Goal: Transaction & Acquisition: Book appointment/travel/reservation

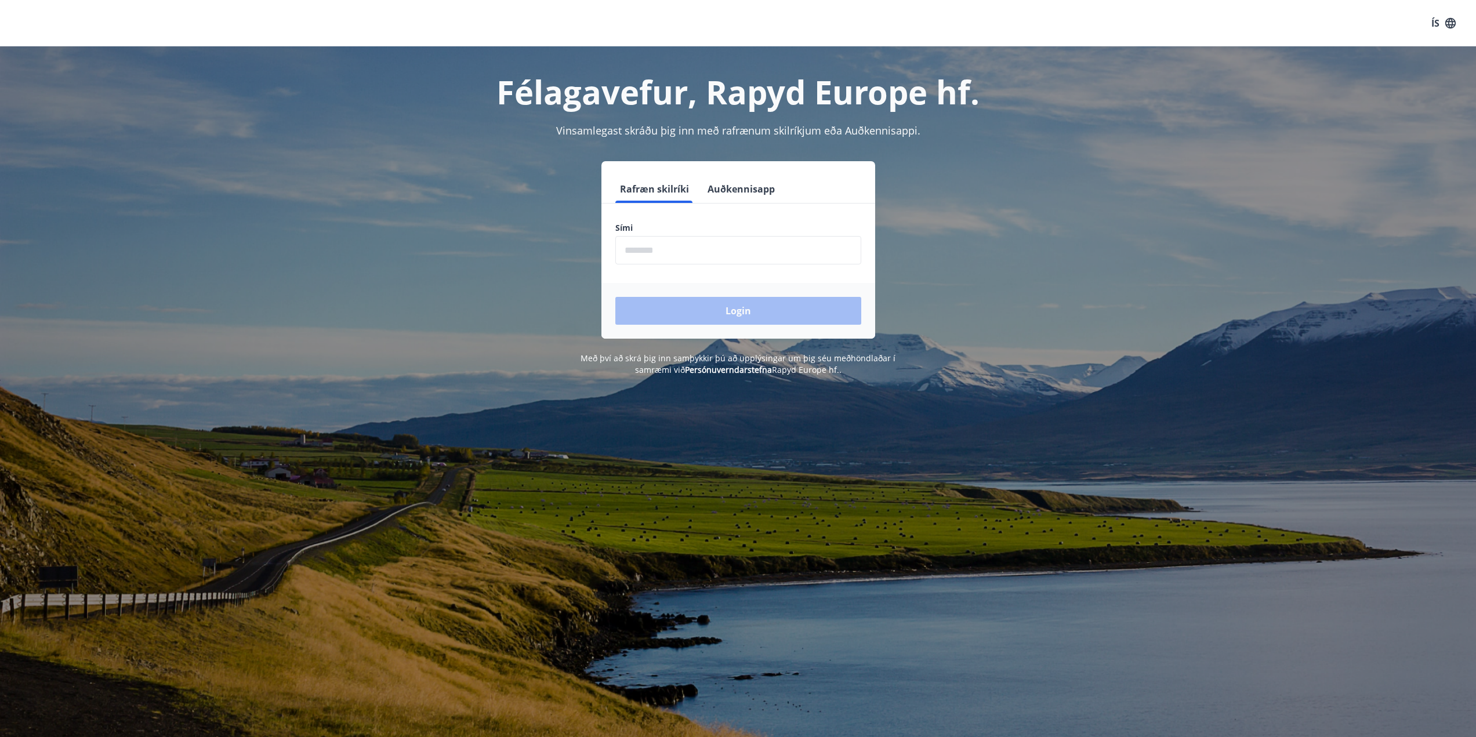
click at [227, 247] on div "Félagavefur, Rapyd Europe hf. Vinsamlegast skráðu þig inn með rafrænum skilríkj…" at bounding box center [738, 210] width 1476 height 329
click at [698, 255] on input "phone" at bounding box center [738, 250] width 246 height 28
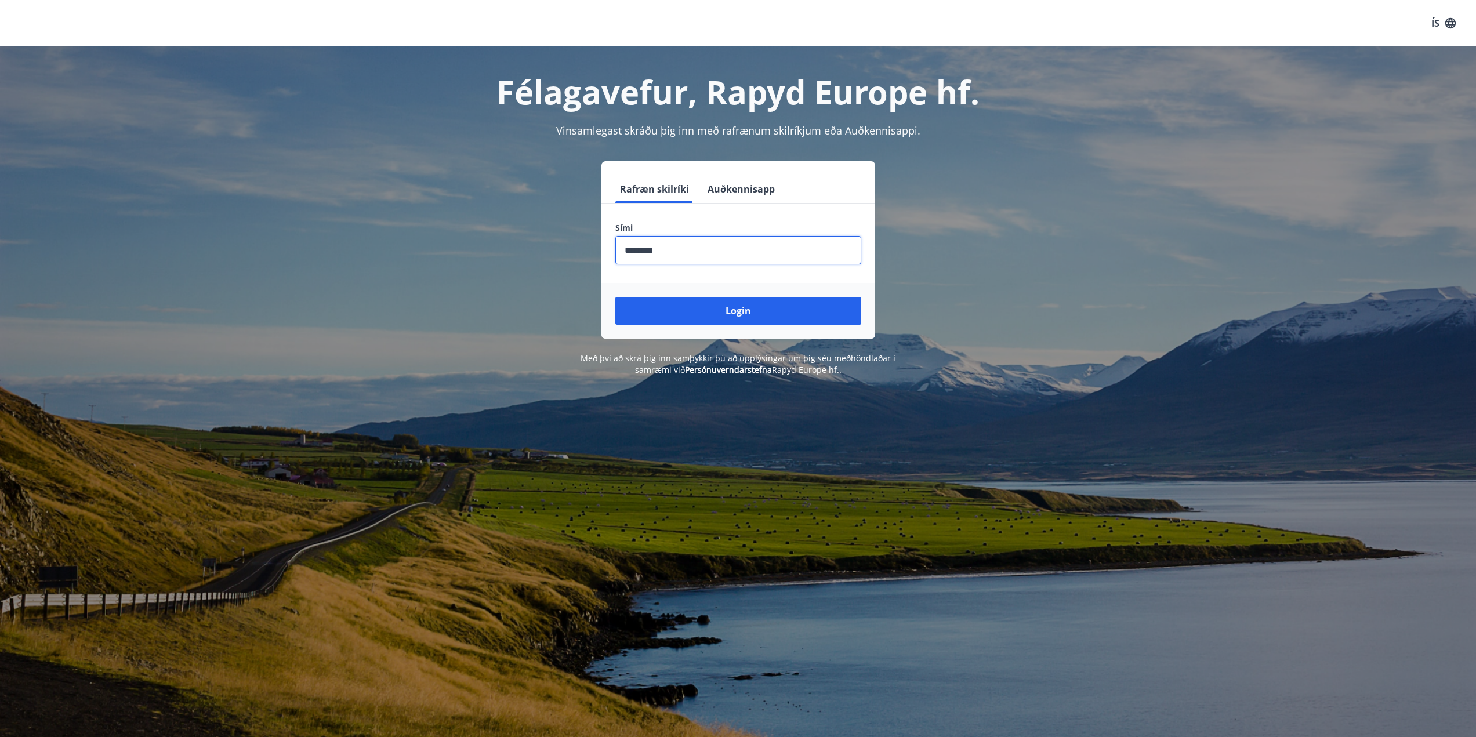
type input "********"
click at [615, 297] on button "Login" at bounding box center [738, 311] width 246 height 28
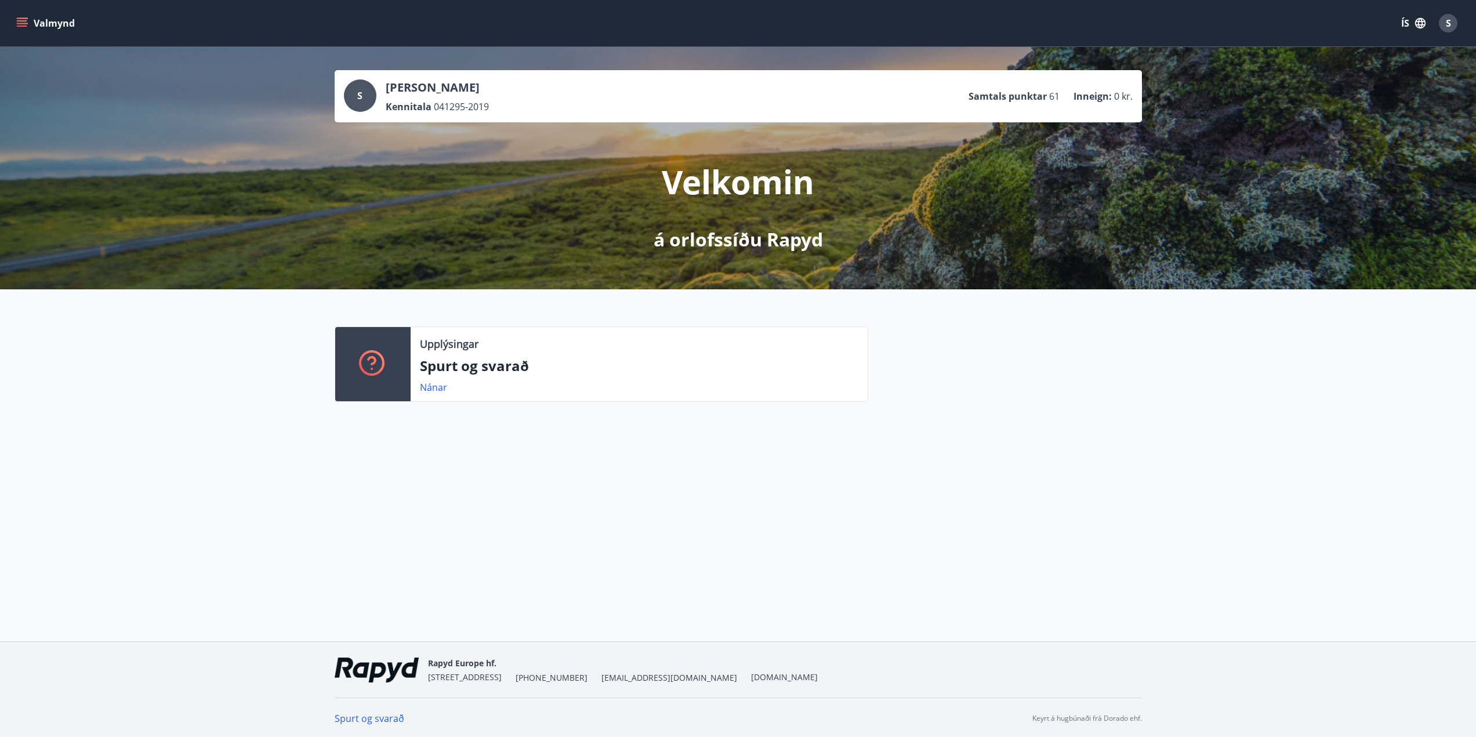
scroll to position [2, 0]
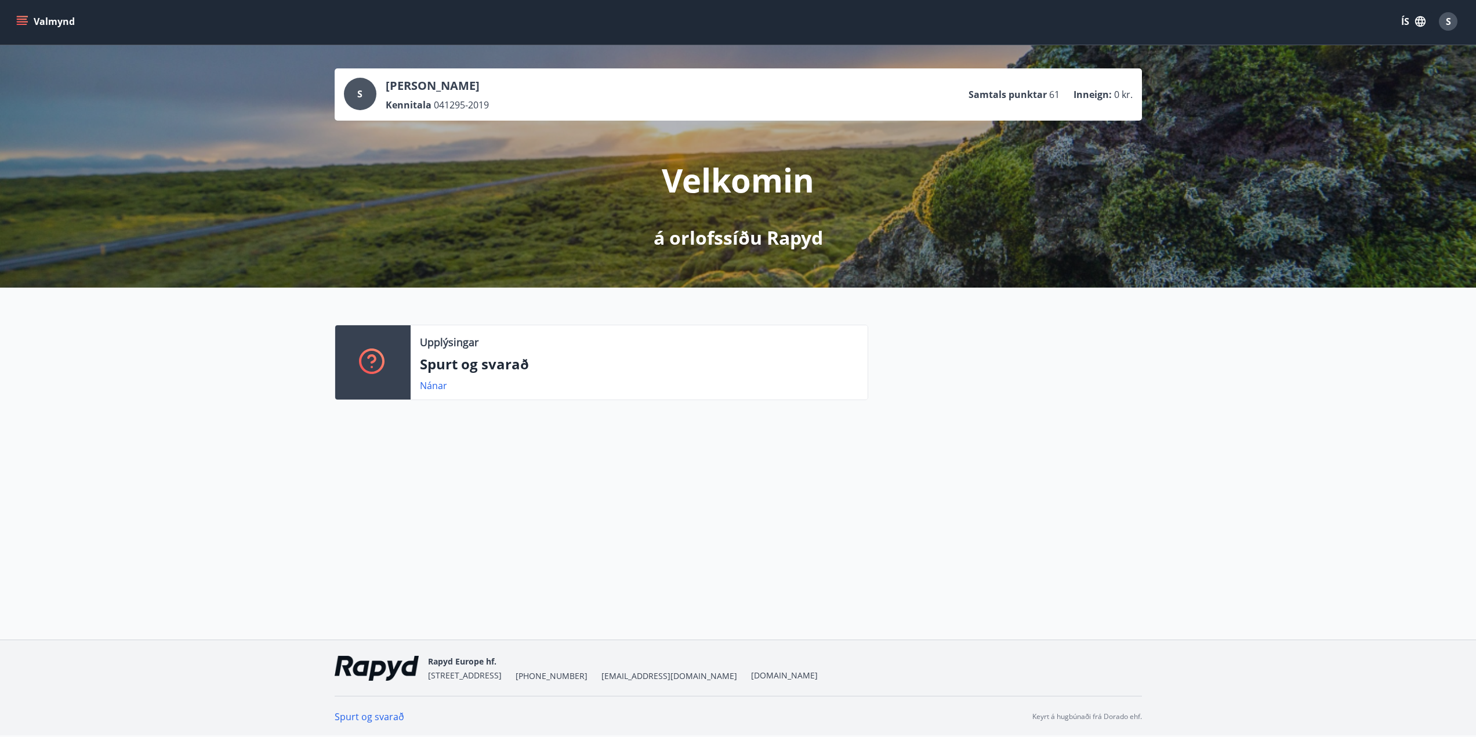
click at [26, 27] on button "Valmynd" at bounding box center [47, 21] width 66 height 21
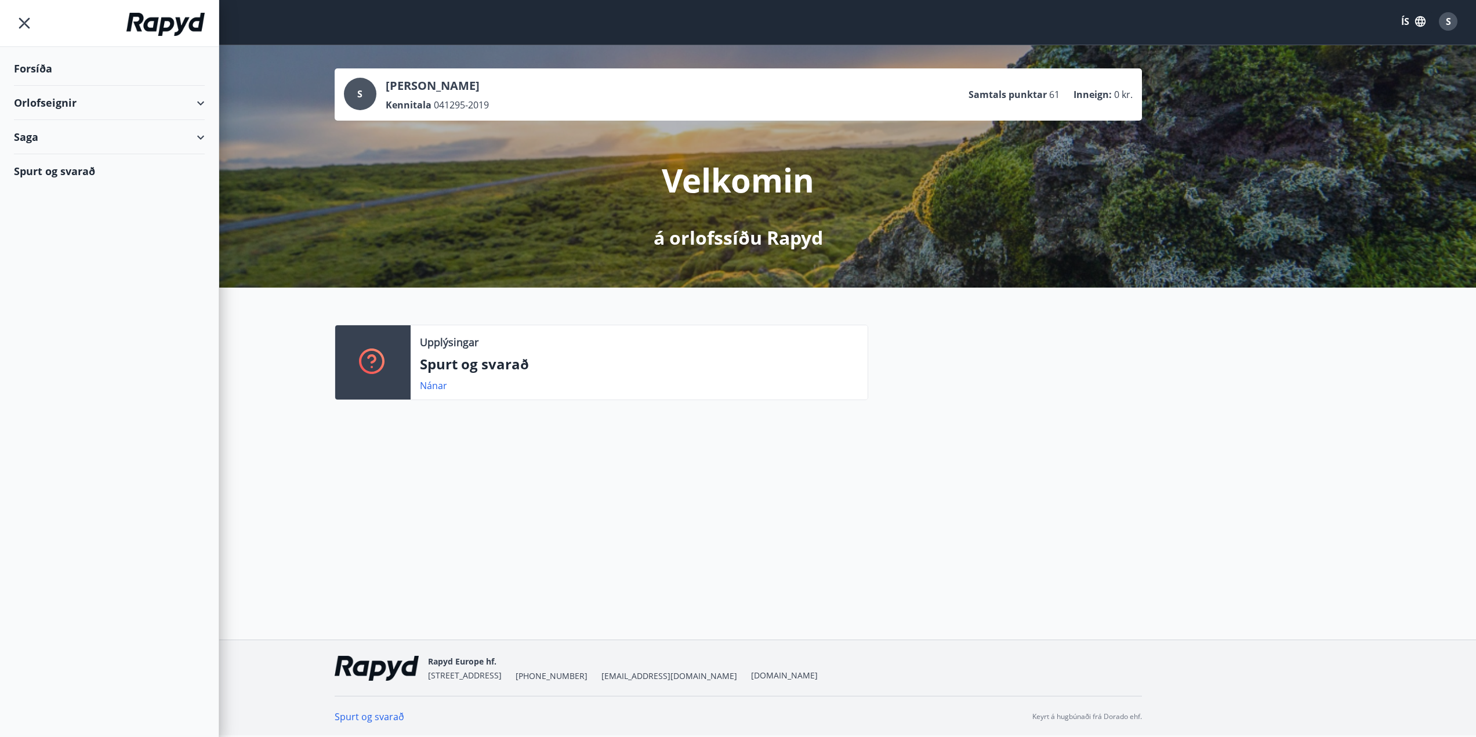
click at [49, 102] on div "Orlofseignir" at bounding box center [109, 103] width 191 height 34
click at [68, 159] on div "Bókunardagatal" at bounding box center [109, 156] width 172 height 24
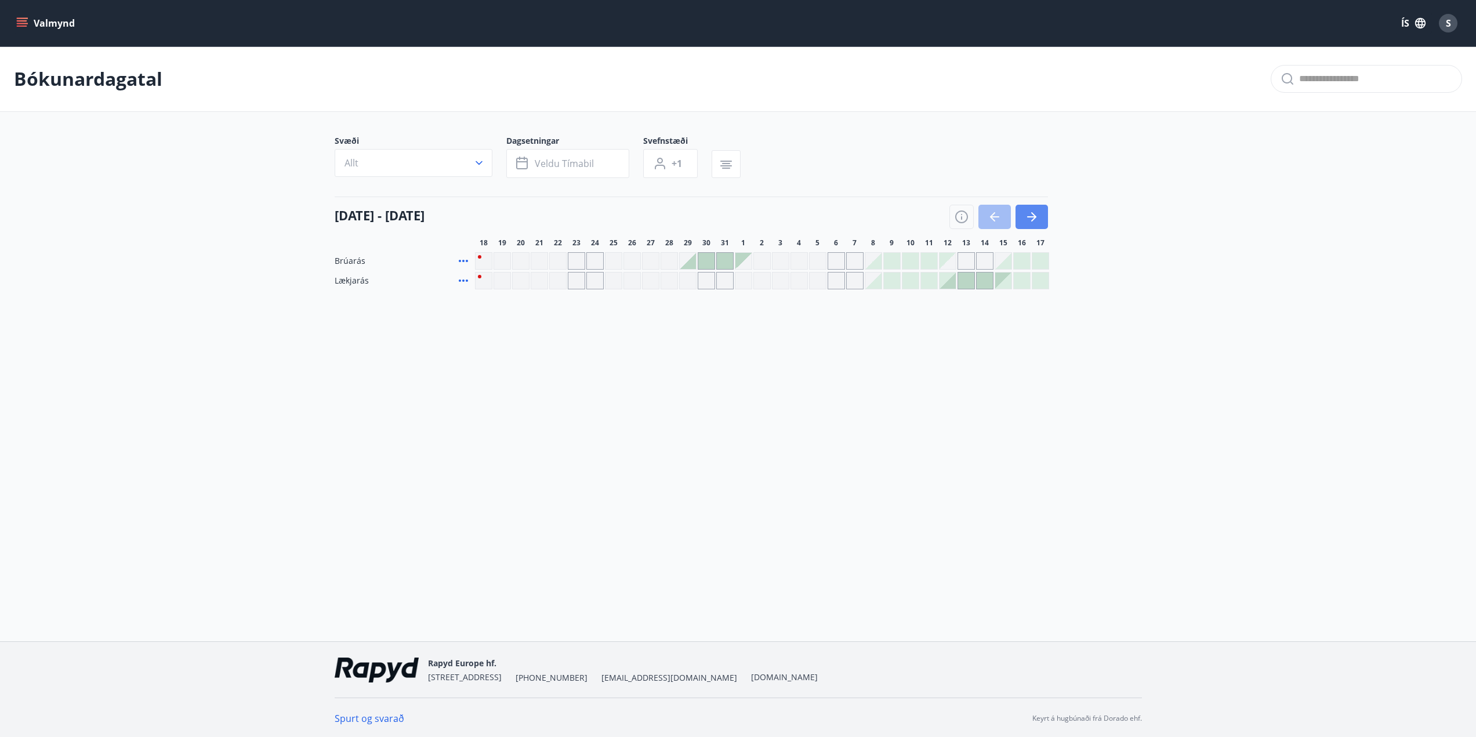
click at [1028, 226] on button "button" at bounding box center [1032, 217] width 32 height 24
click at [1022, 205] on button "button" at bounding box center [1032, 217] width 32 height 24
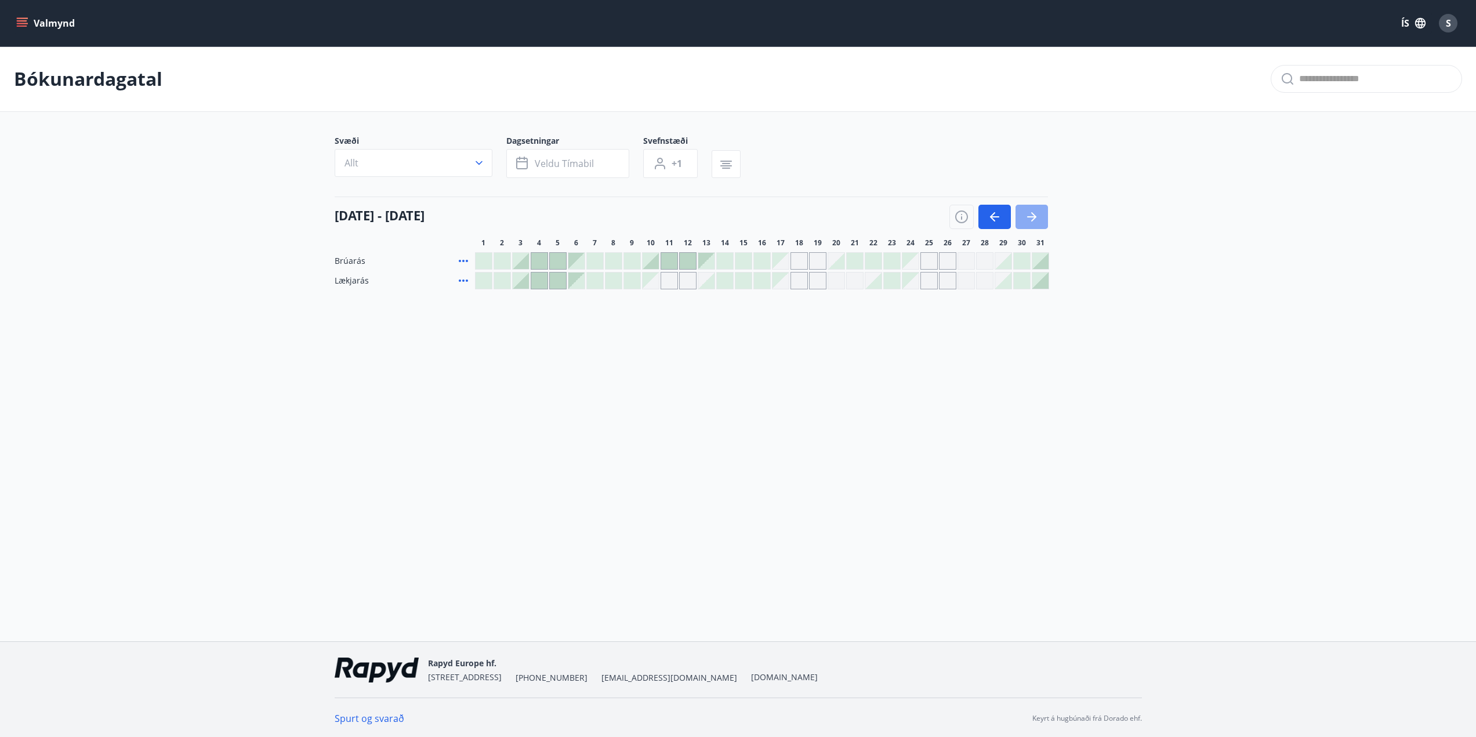
click at [1028, 216] on icon "button" at bounding box center [1032, 217] width 14 height 14
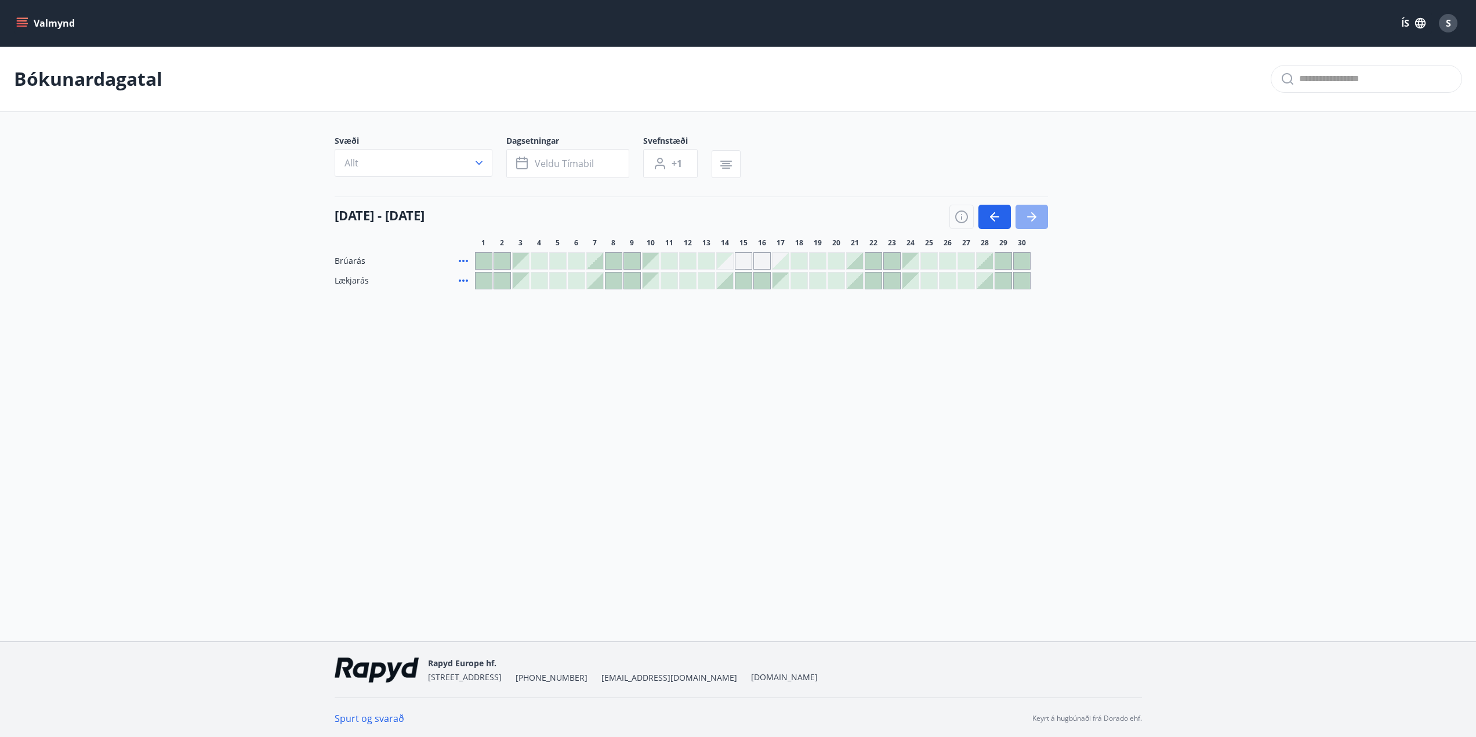
click at [1036, 222] on icon "button" at bounding box center [1032, 217] width 14 height 14
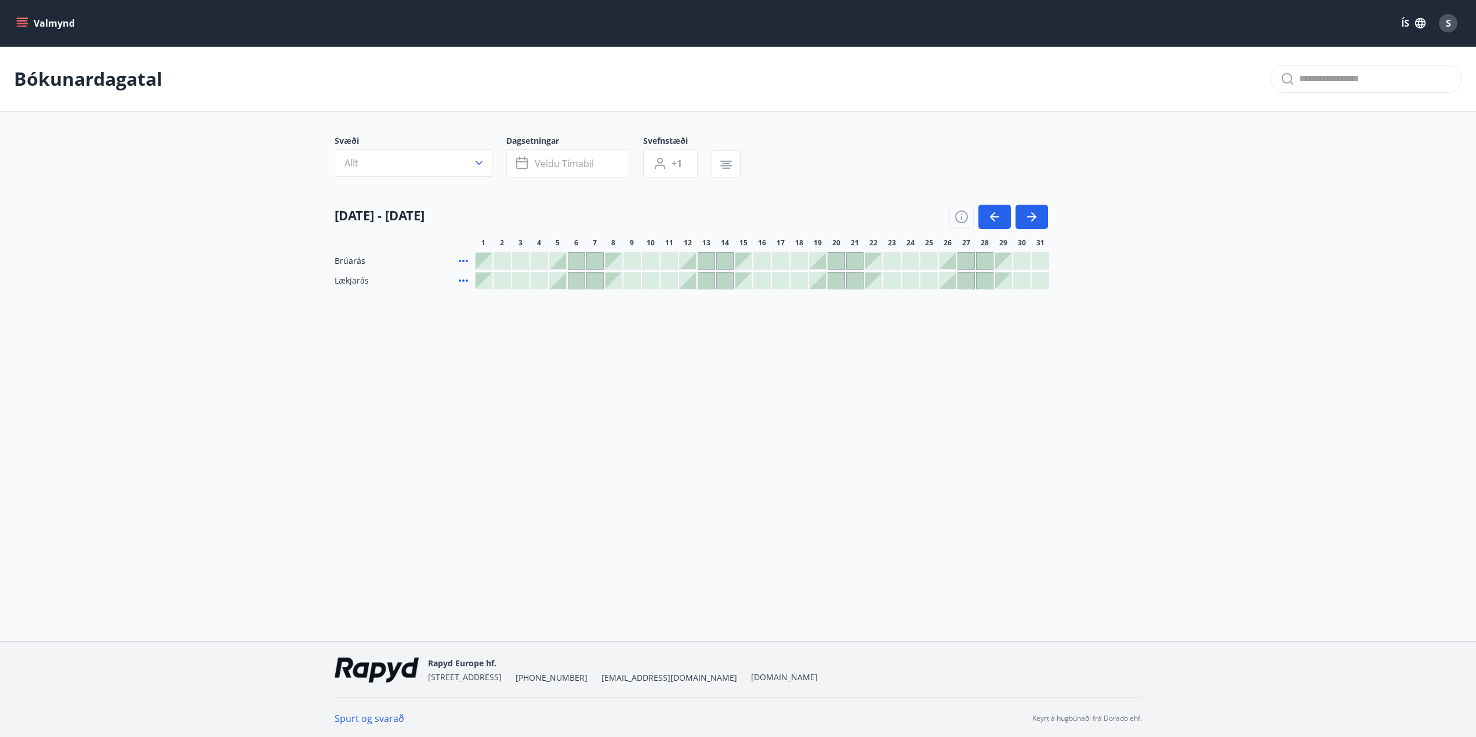
scroll to position [2, 0]
click at [1042, 206] on button "button" at bounding box center [1032, 215] width 32 height 24
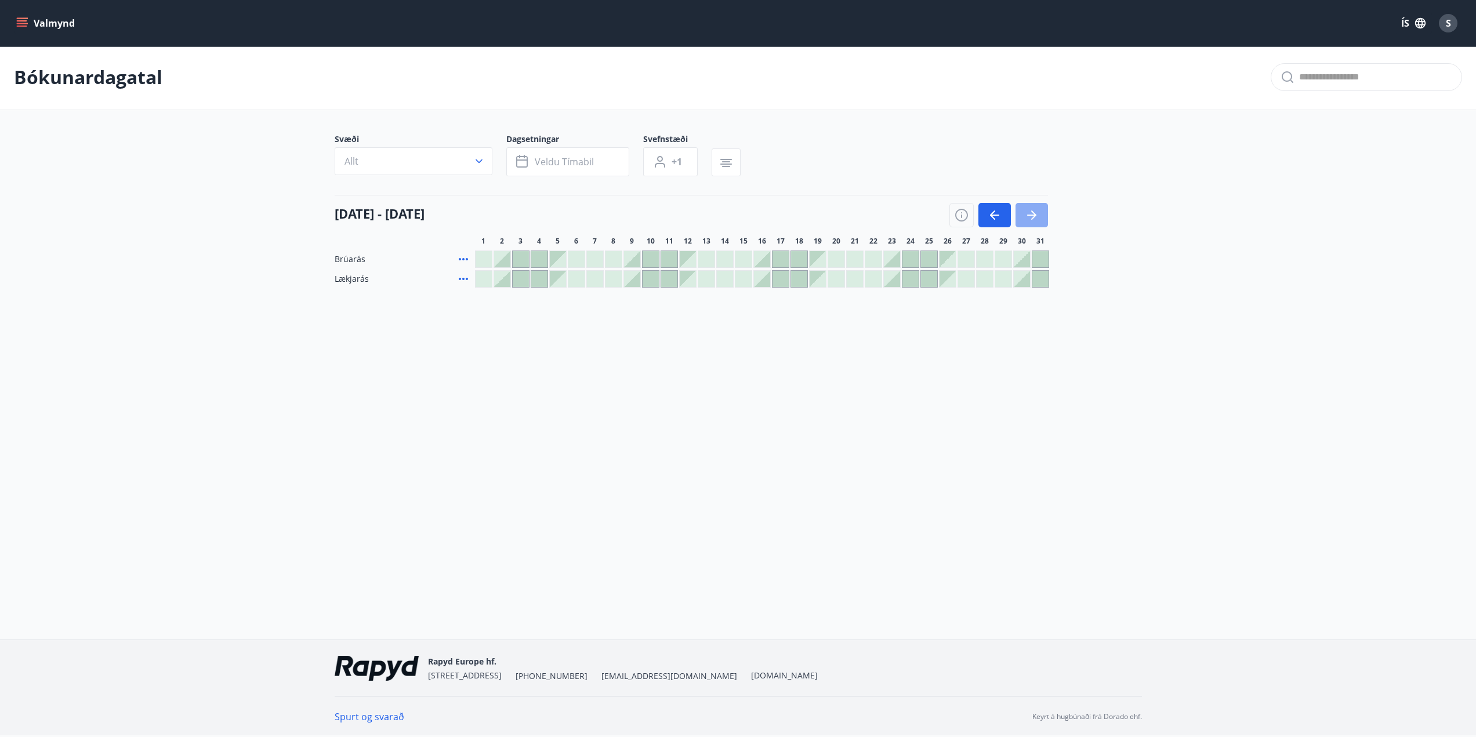
click at [1031, 217] on icon "button" at bounding box center [1032, 215] width 14 height 14
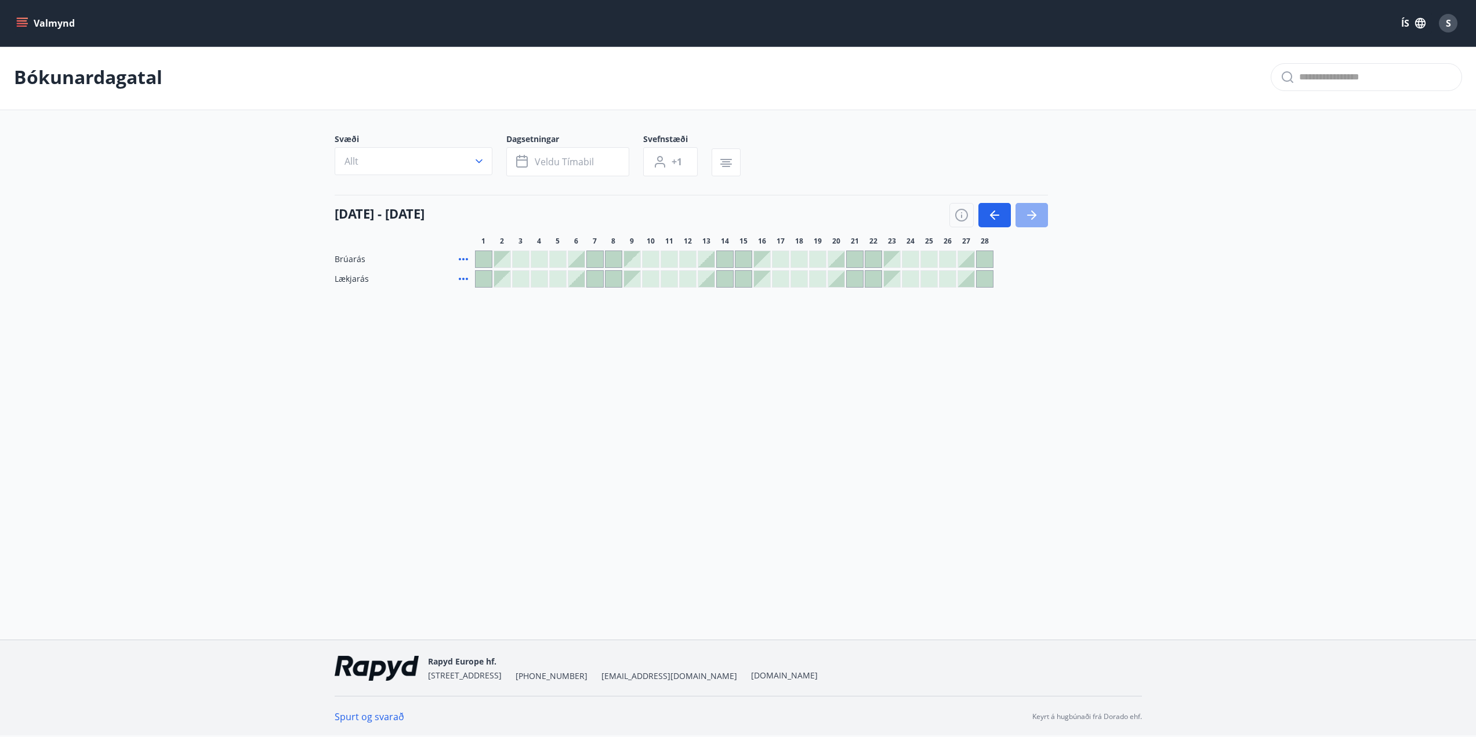
click at [1032, 220] on icon "button" at bounding box center [1032, 215] width 14 height 14
click at [1025, 219] on icon "button" at bounding box center [1032, 215] width 14 height 14
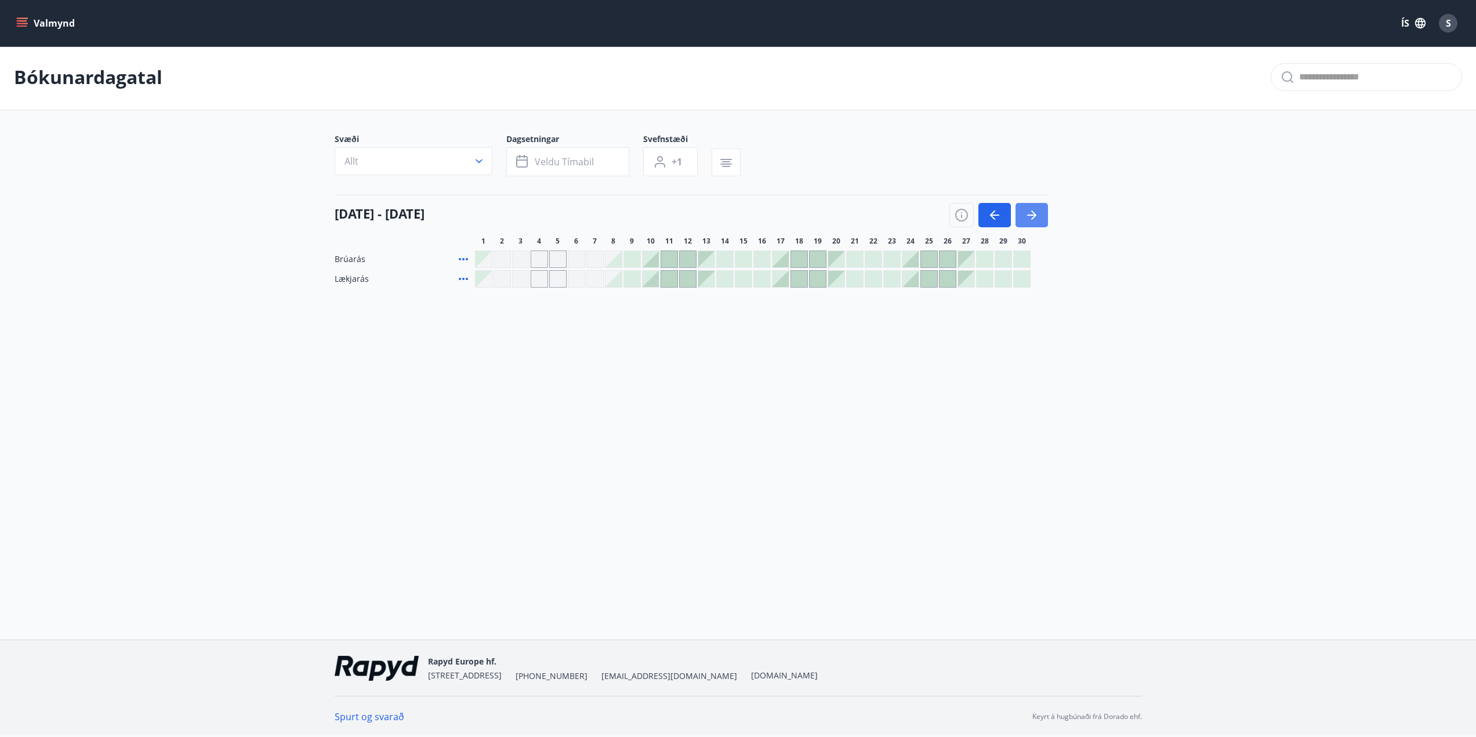
click at [1025, 219] on icon "button" at bounding box center [1032, 215] width 14 height 14
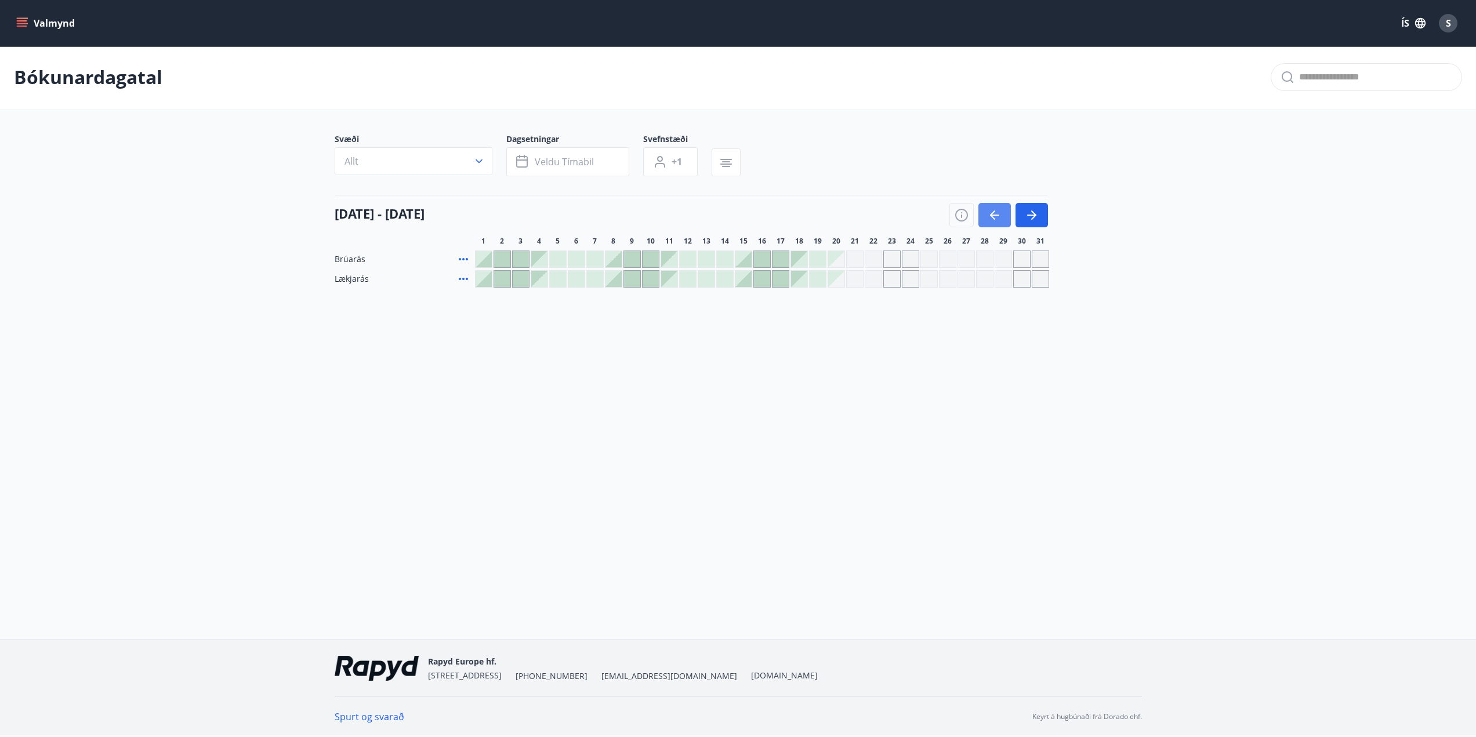
click at [993, 219] on icon "button" at bounding box center [992, 215] width 5 height 9
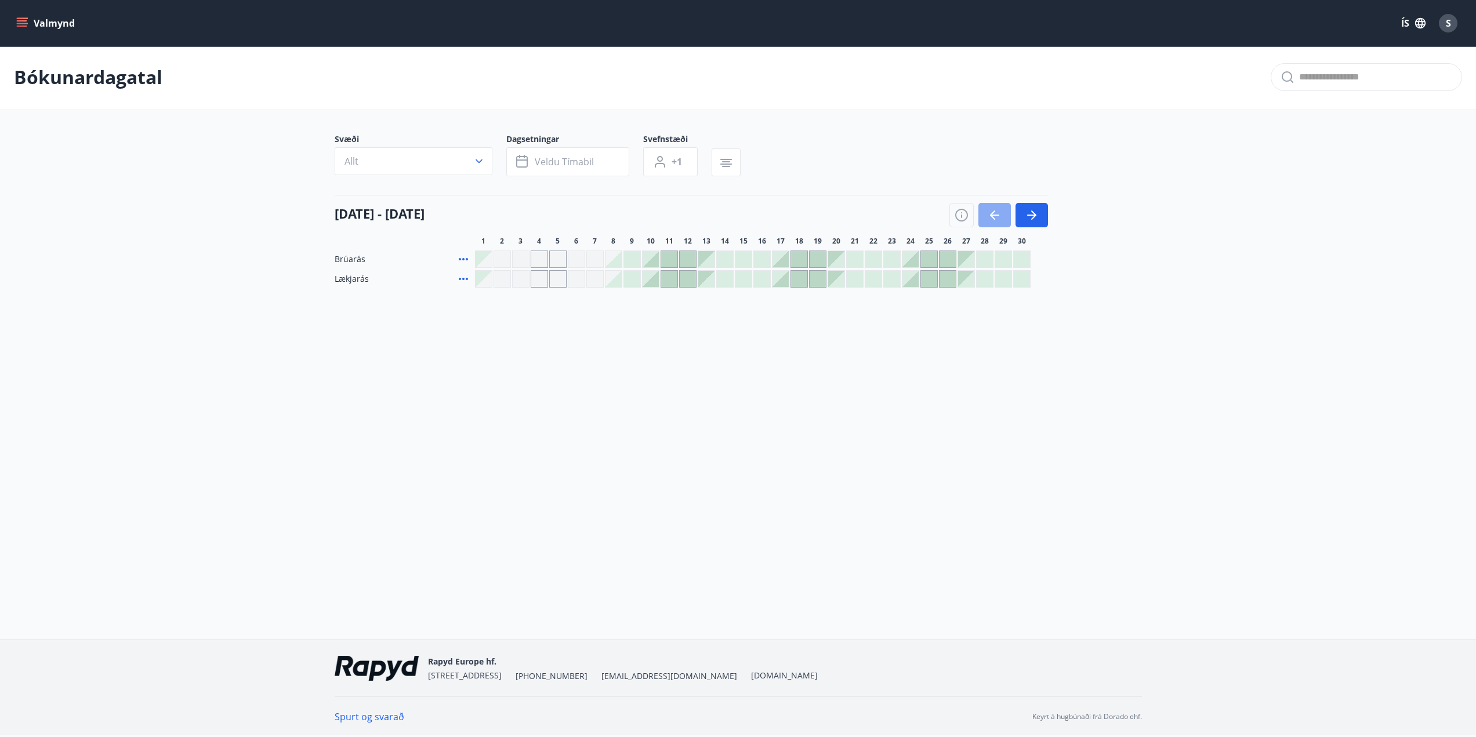
click at [993, 219] on icon "button" at bounding box center [992, 215] width 5 height 9
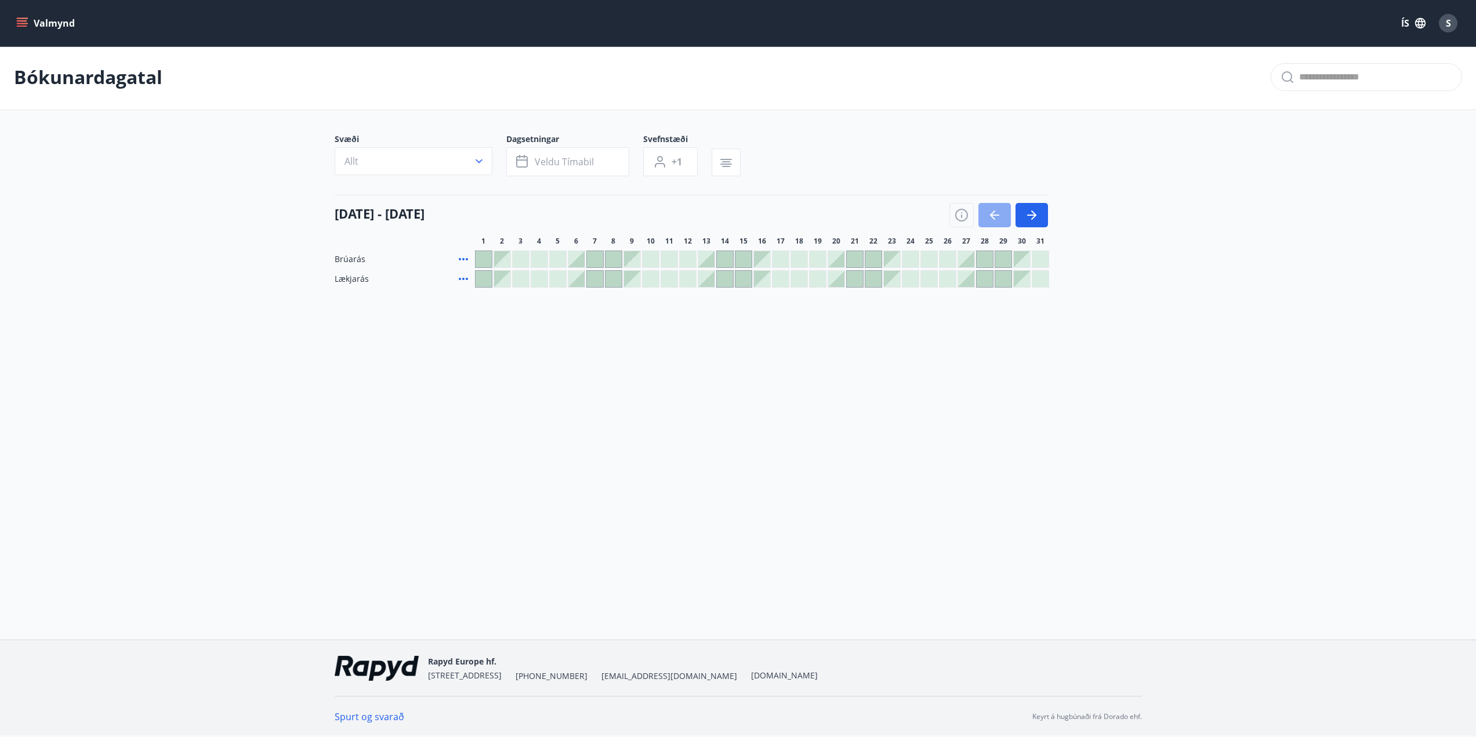
click at [993, 219] on icon "button" at bounding box center [992, 215] width 5 height 9
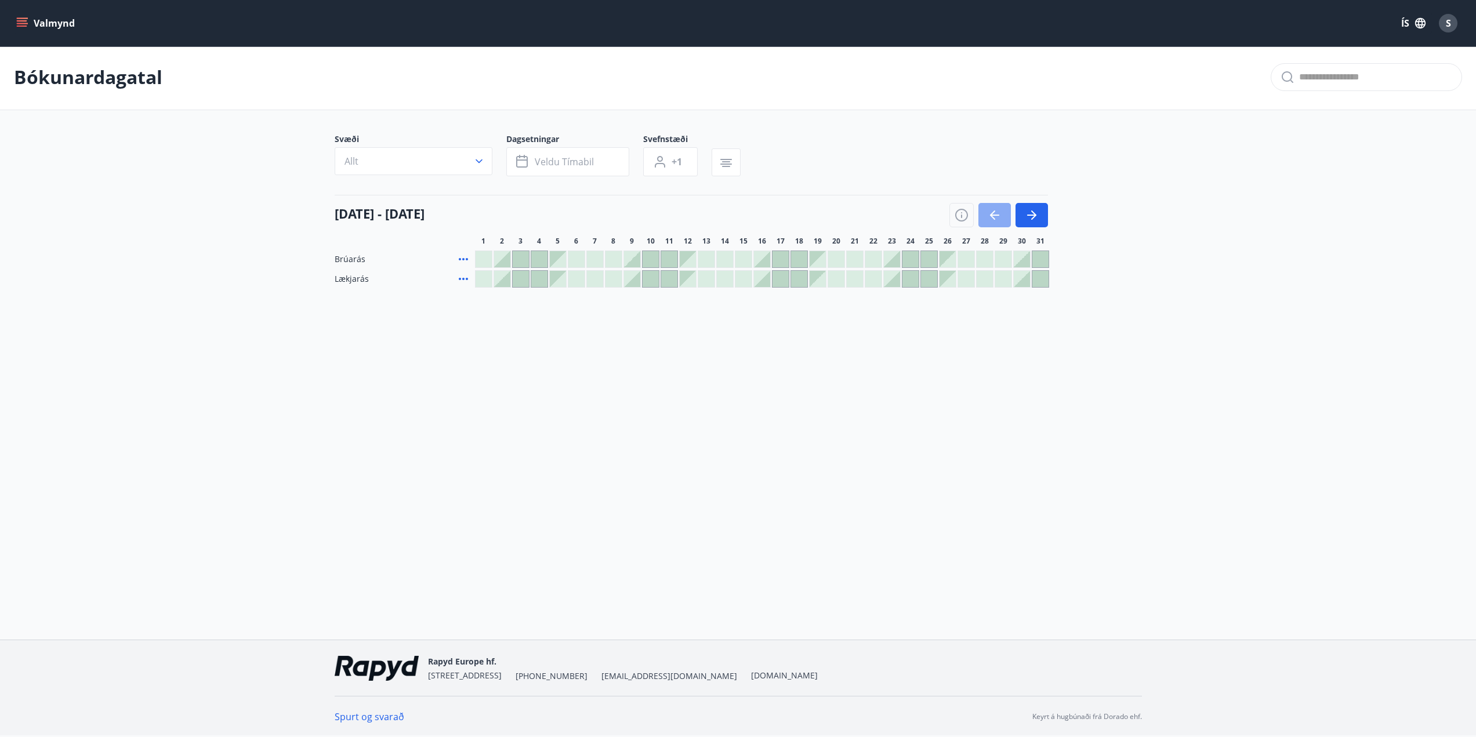
click at [993, 219] on icon "button" at bounding box center [992, 215] width 5 height 9
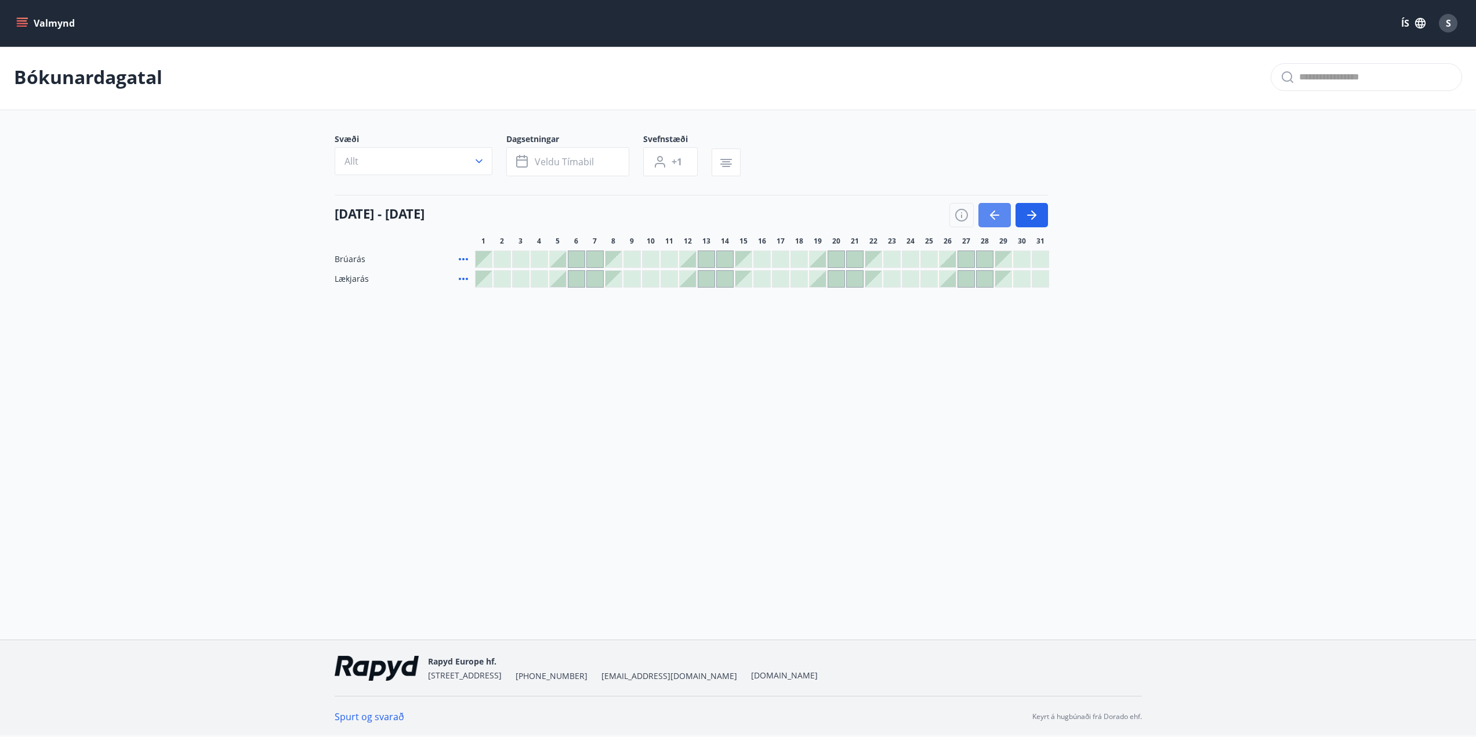
click at [993, 219] on icon "button" at bounding box center [992, 215] width 5 height 9
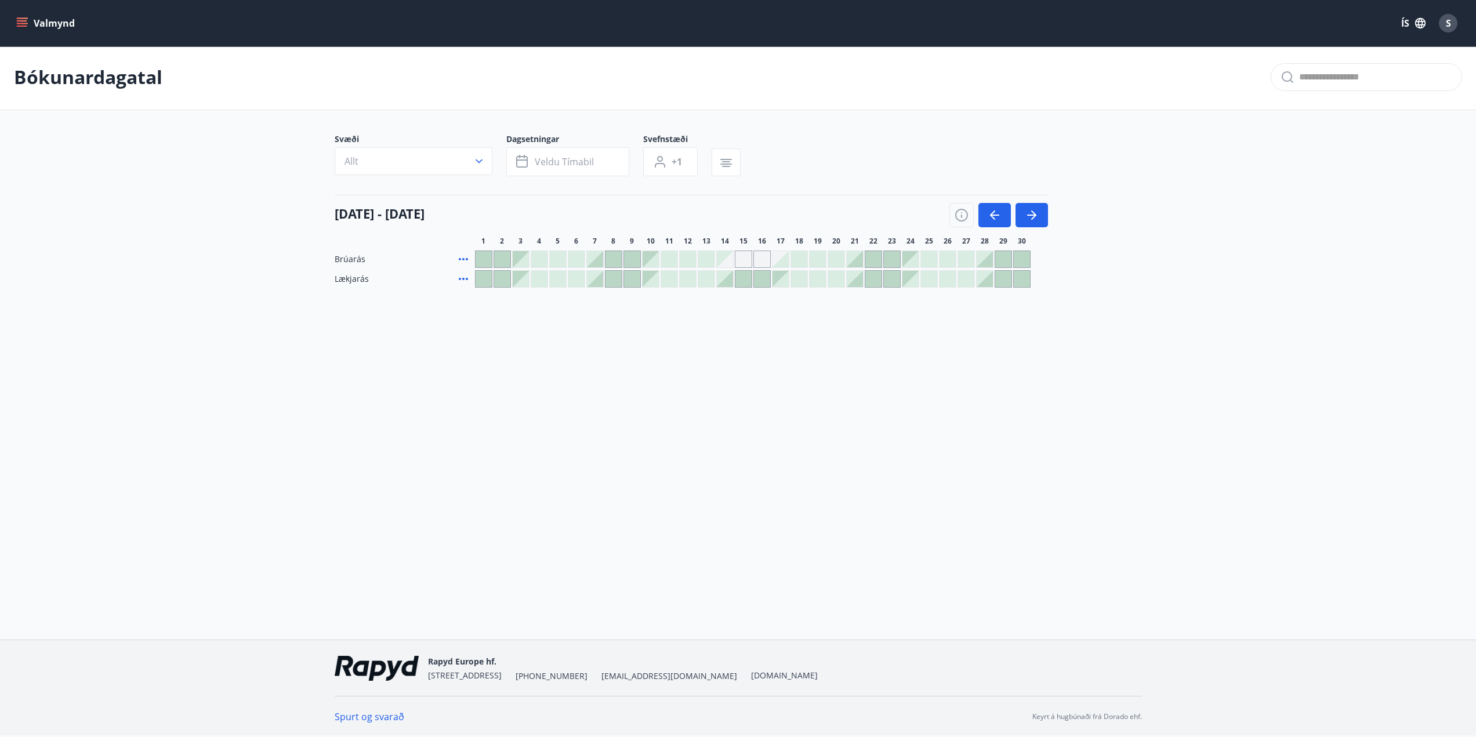
click at [28, 10] on div "Valmynd ÍS S" at bounding box center [738, 23] width 1448 height 28
drag, startPoint x: 28, startPoint y: 13, endPoint x: 27, endPoint y: 23, distance: 9.4
click at [28, 13] on button "Valmynd" at bounding box center [47, 23] width 66 height 21
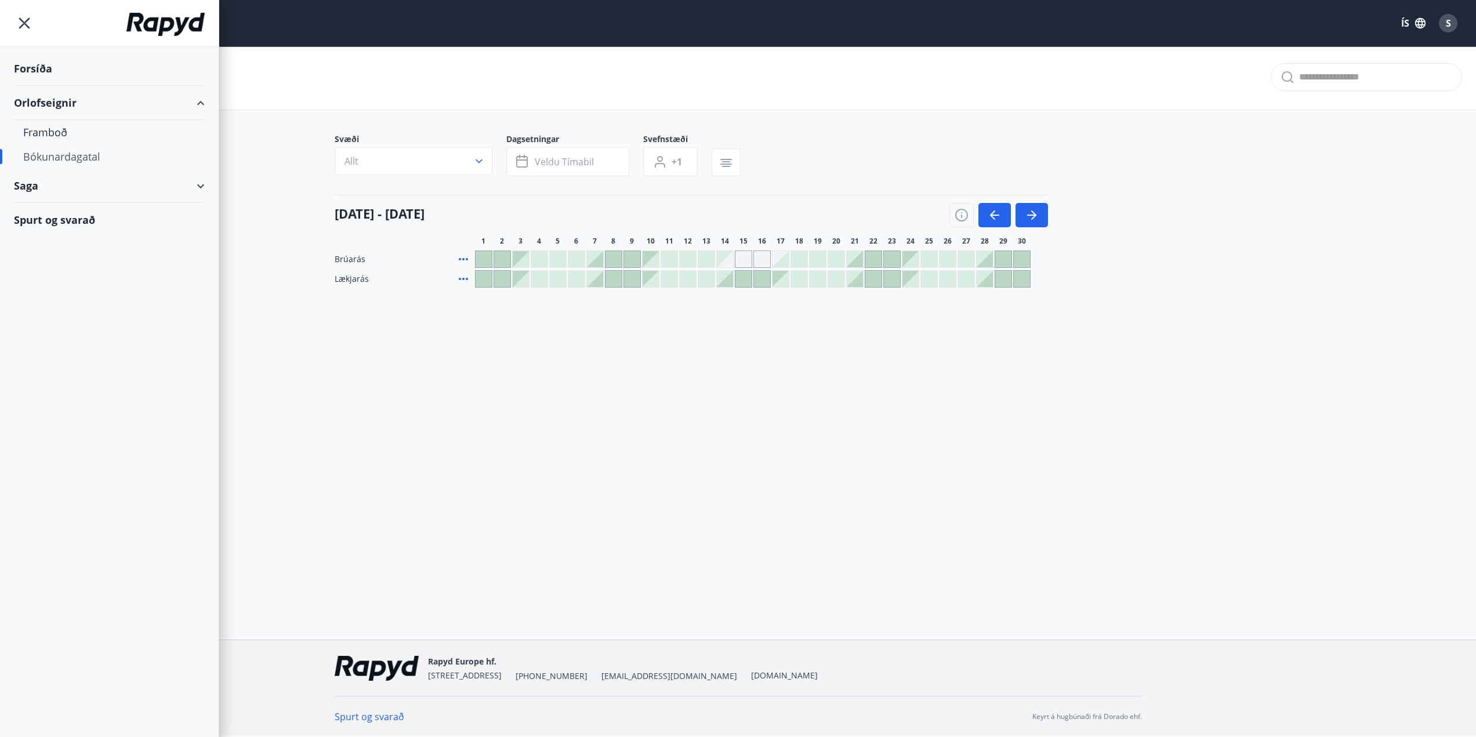
click at [48, 216] on div "Spurt og svarað" at bounding box center [109, 220] width 191 height 34
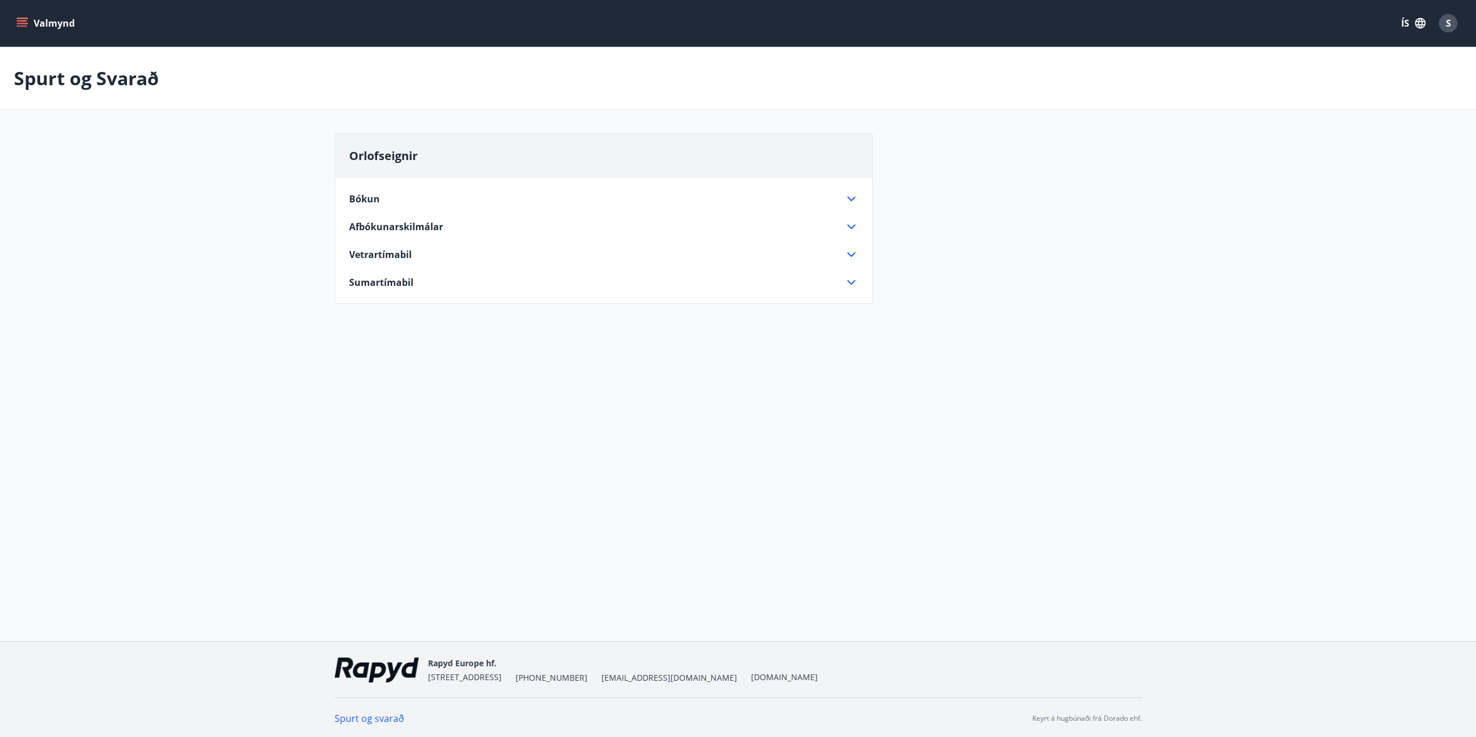
click at [394, 202] on div "Bókun" at bounding box center [596, 199] width 495 height 13
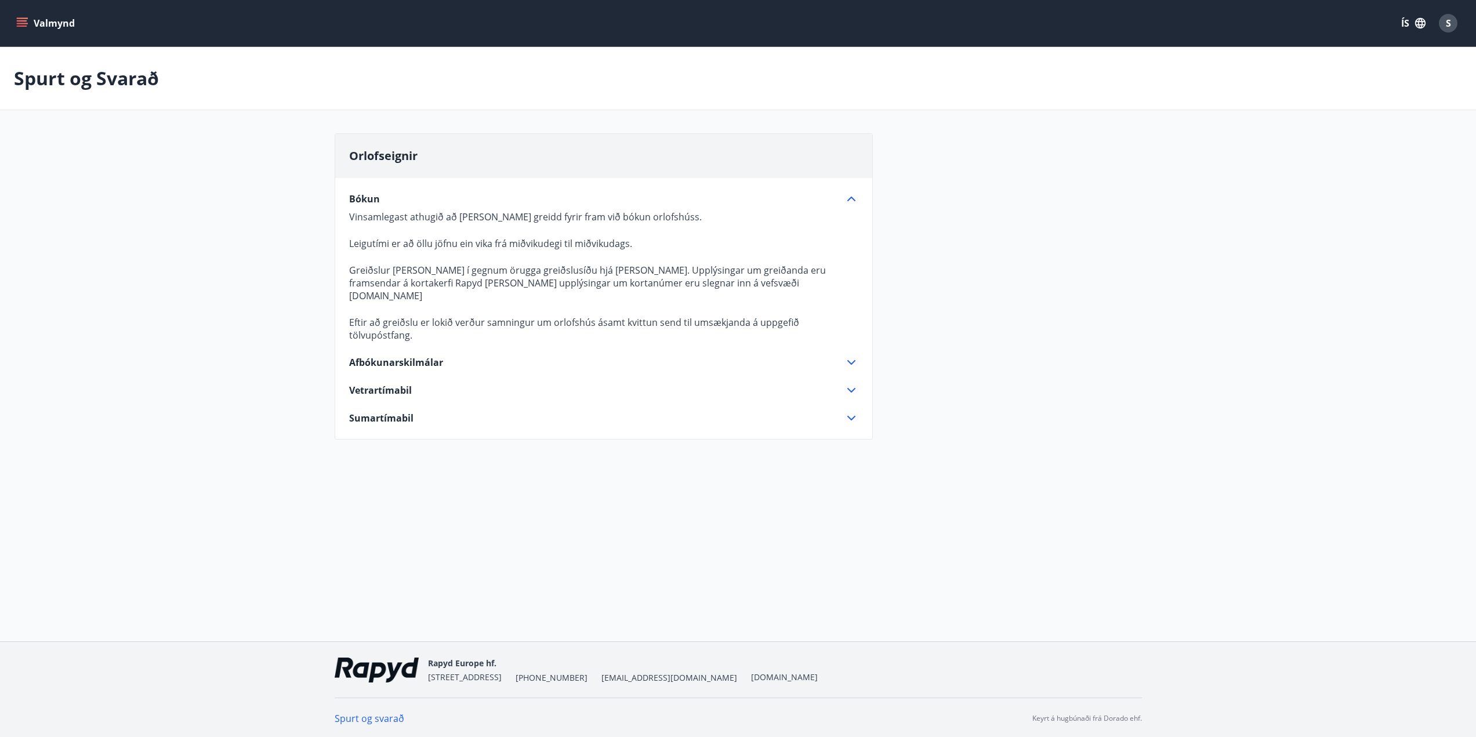
click at [391, 384] on span "Vetrartímabil" at bounding box center [380, 390] width 63 height 13
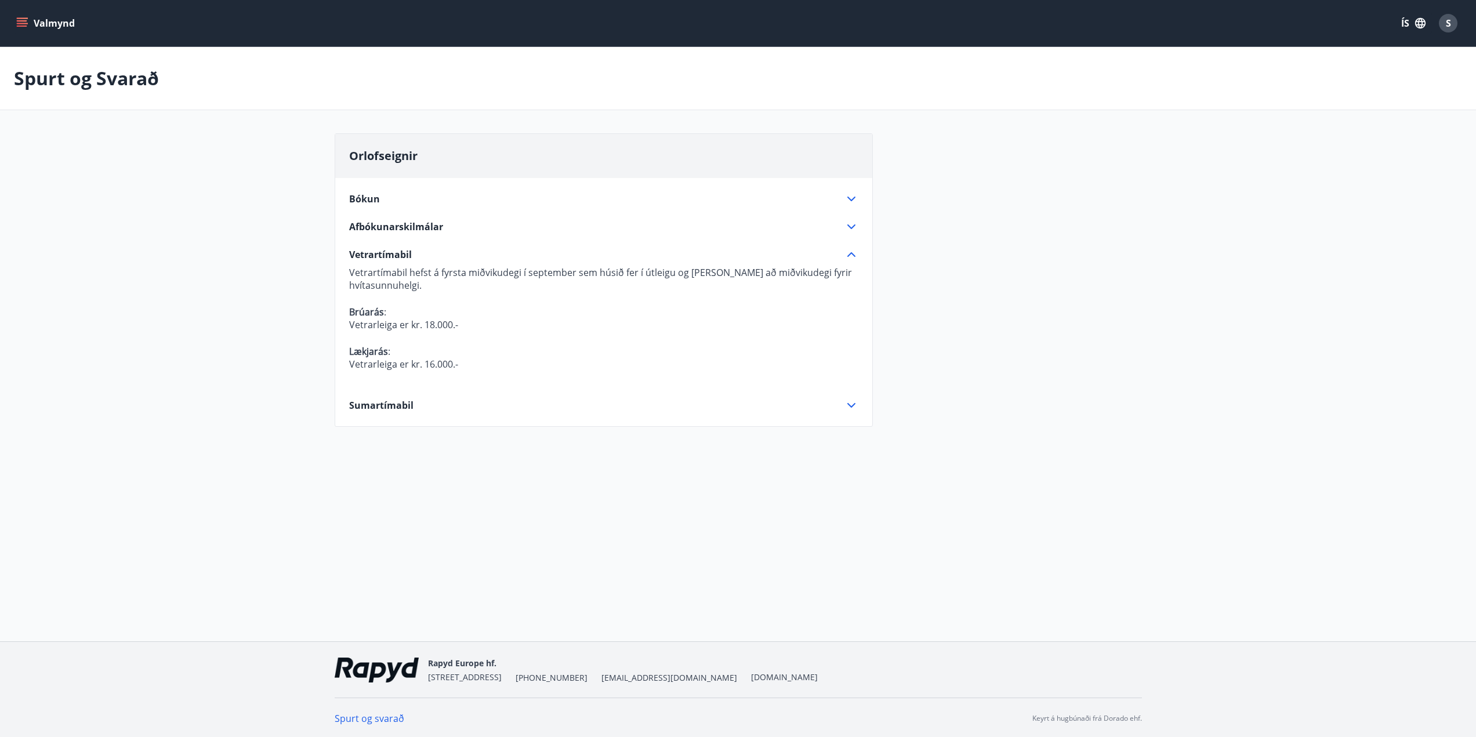
click at [386, 405] on span "Sumartímabil" at bounding box center [381, 405] width 64 height 13
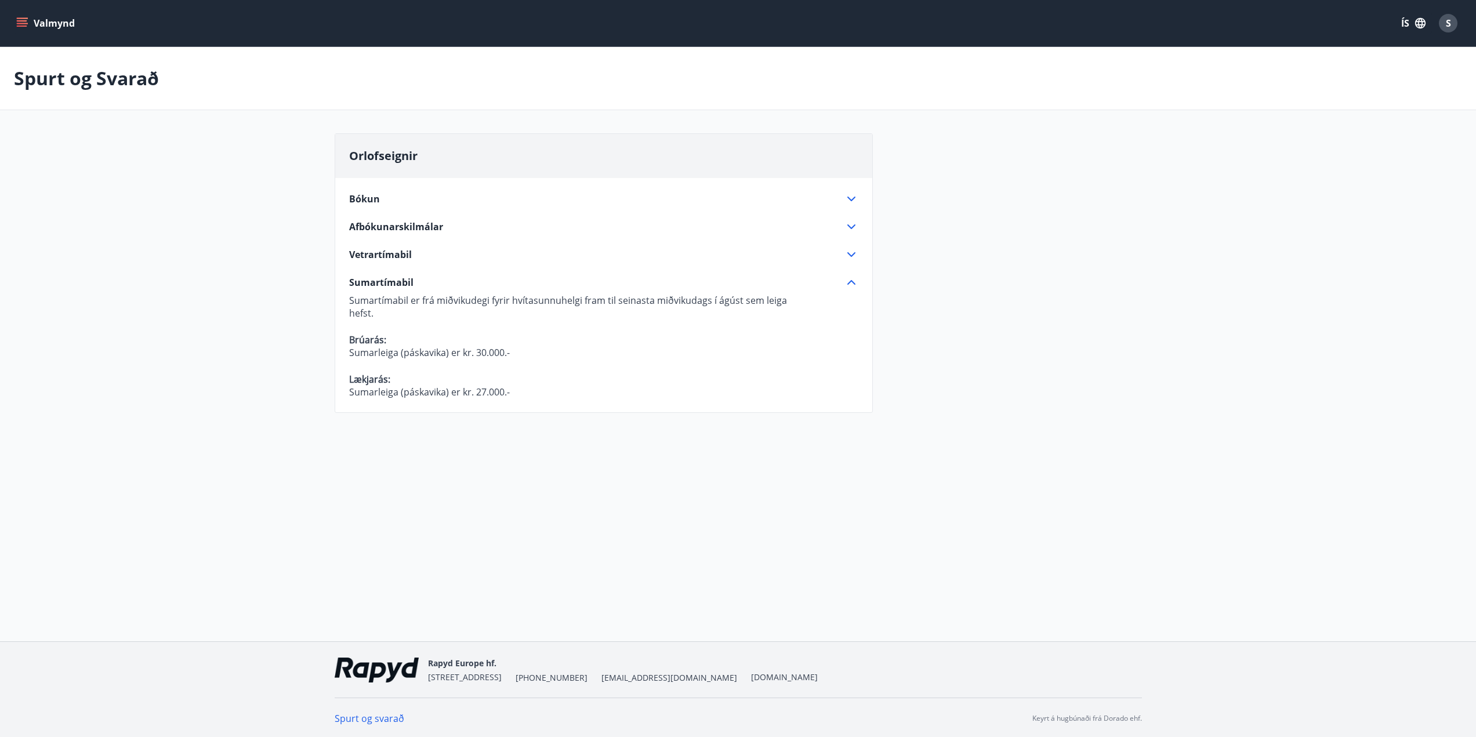
click at [366, 254] on span "Vetrartímabil" at bounding box center [380, 254] width 63 height 13
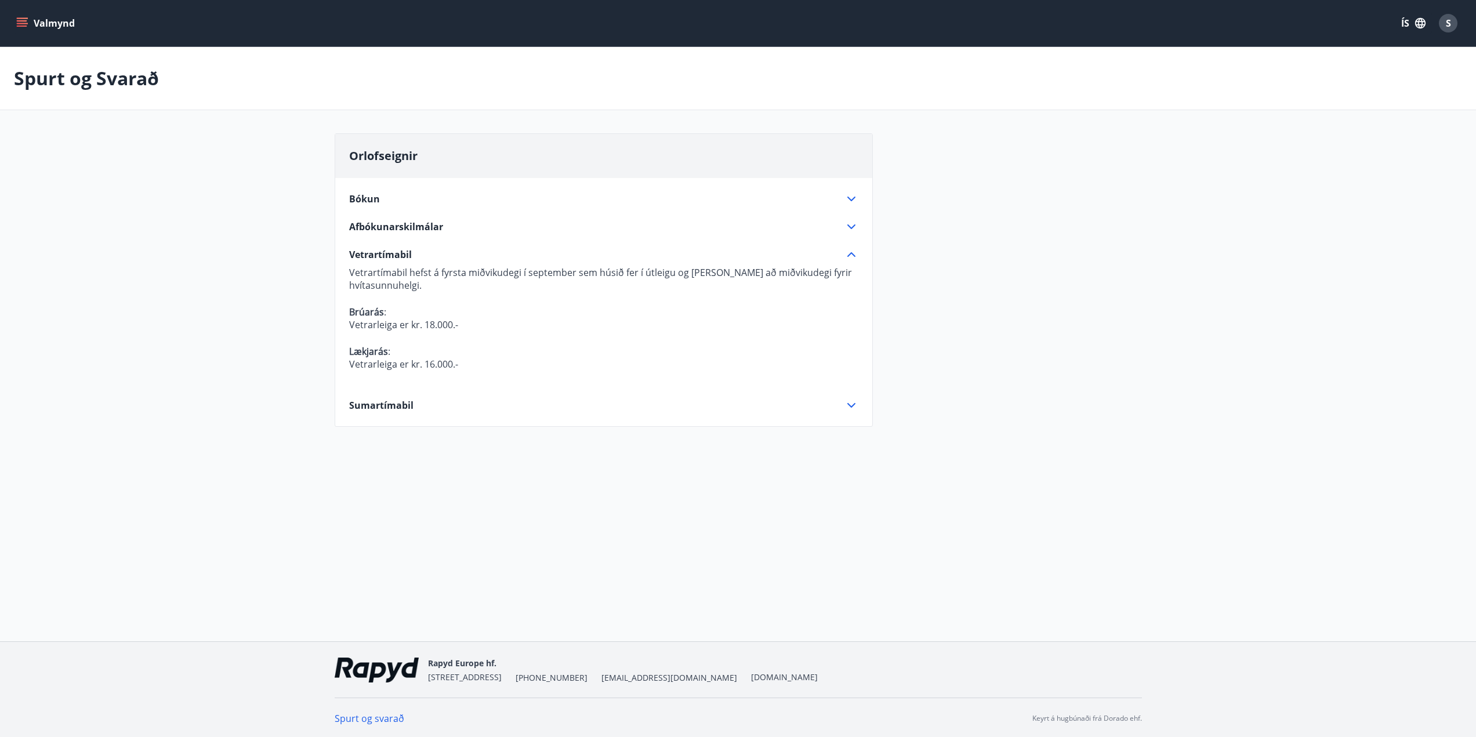
scroll to position [2, 0]
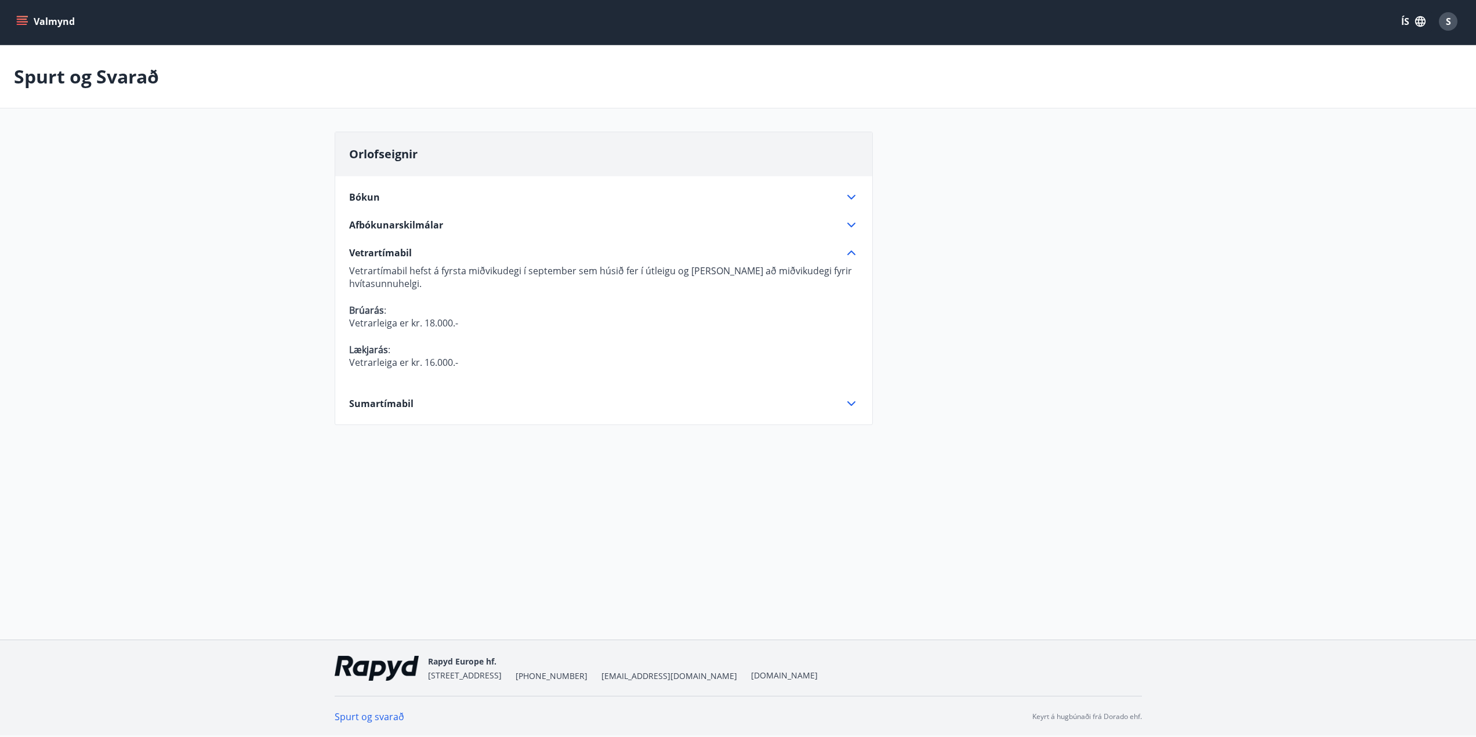
click at [375, 248] on span "Vetrartímabil" at bounding box center [380, 252] width 63 height 13
click at [380, 228] on span "Afbókunarskilmálar" at bounding box center [396, 225] width 94 height 13
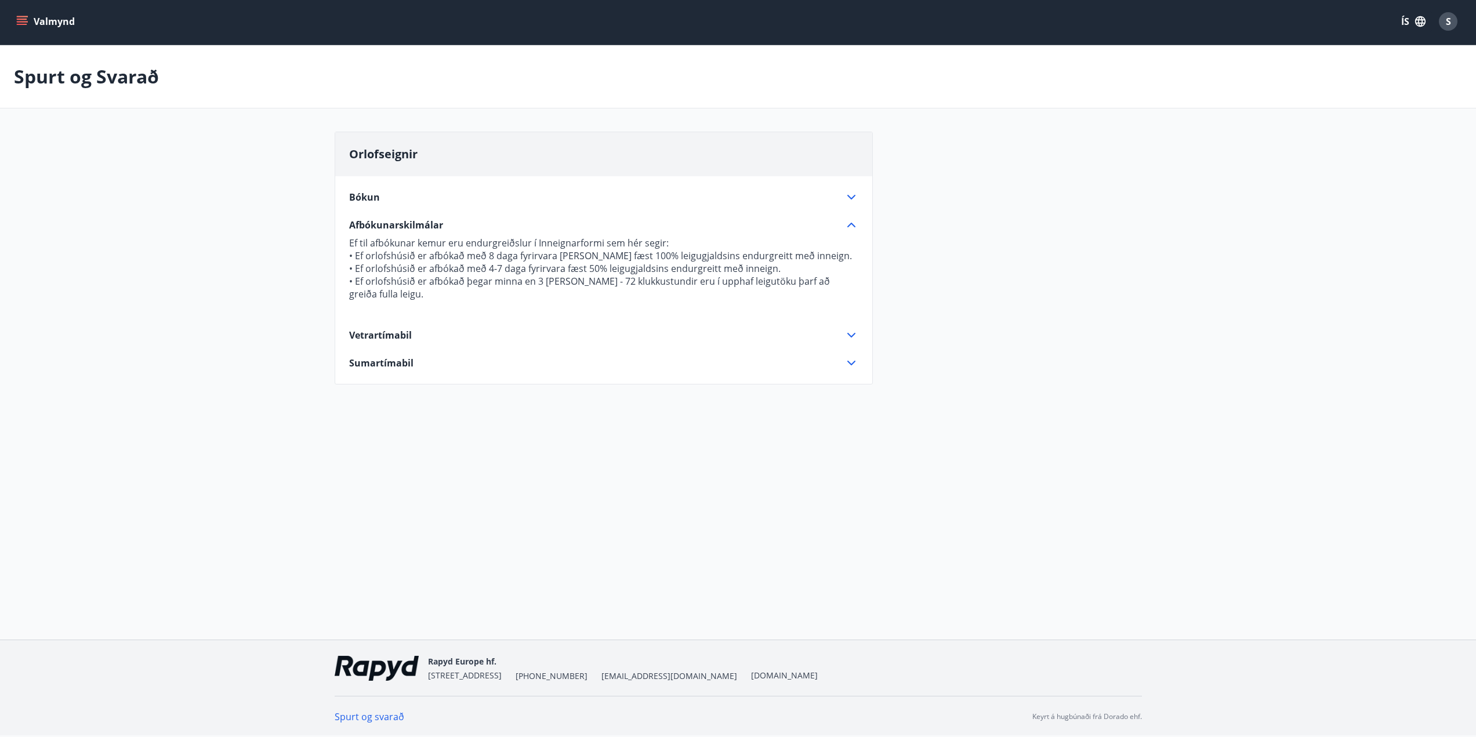
click at [380, 228] on span "Afbókunarskilmálar" at bounding box center [396, 225] width 94 height 13
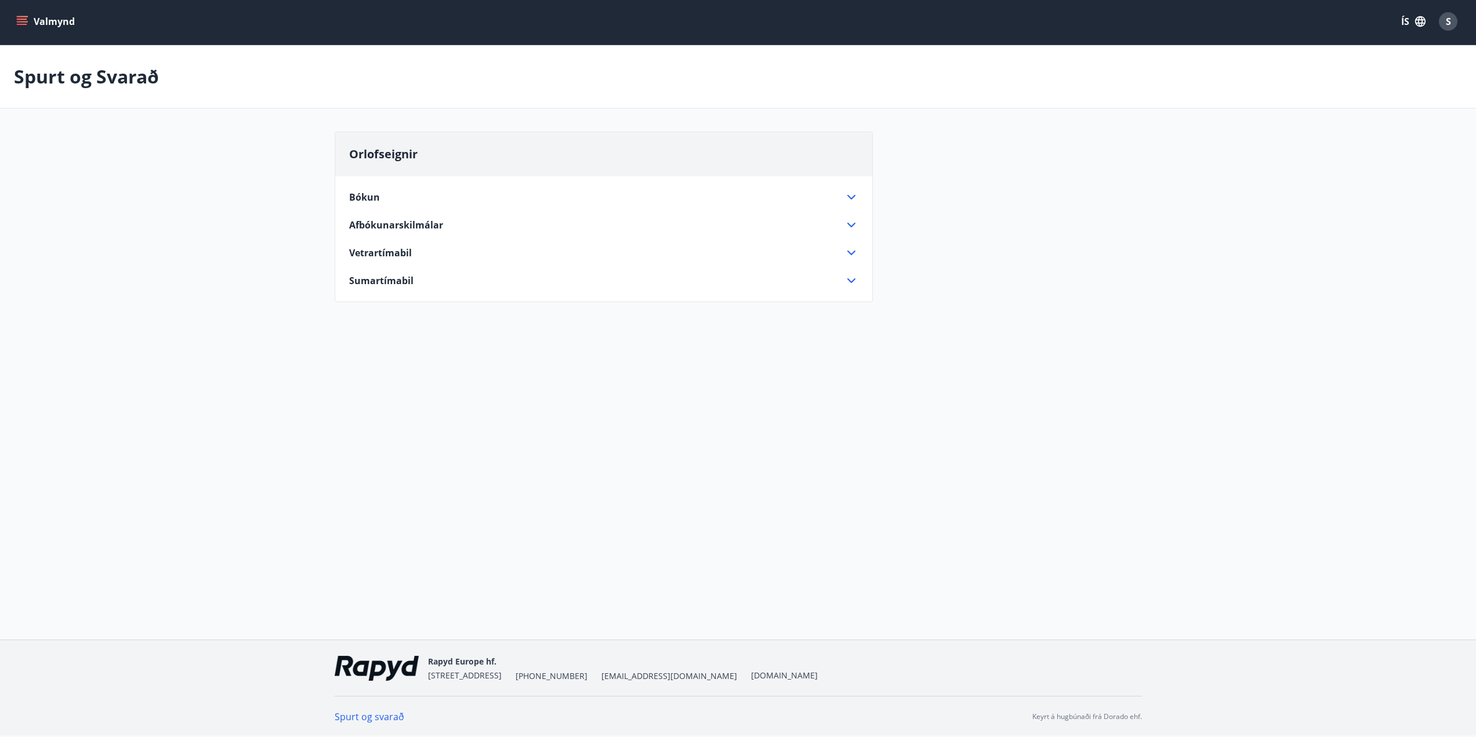
click at [382, 206] on div "Bókun Vinsamlegast athugið að leiga er greidd fyrir fram við bókun orlofshúss. …" at bounding box center [603, 231] width 537 height 111
click at [377, 200] on span "Bókun" at bounding box center [364, 197] width 31 height 13
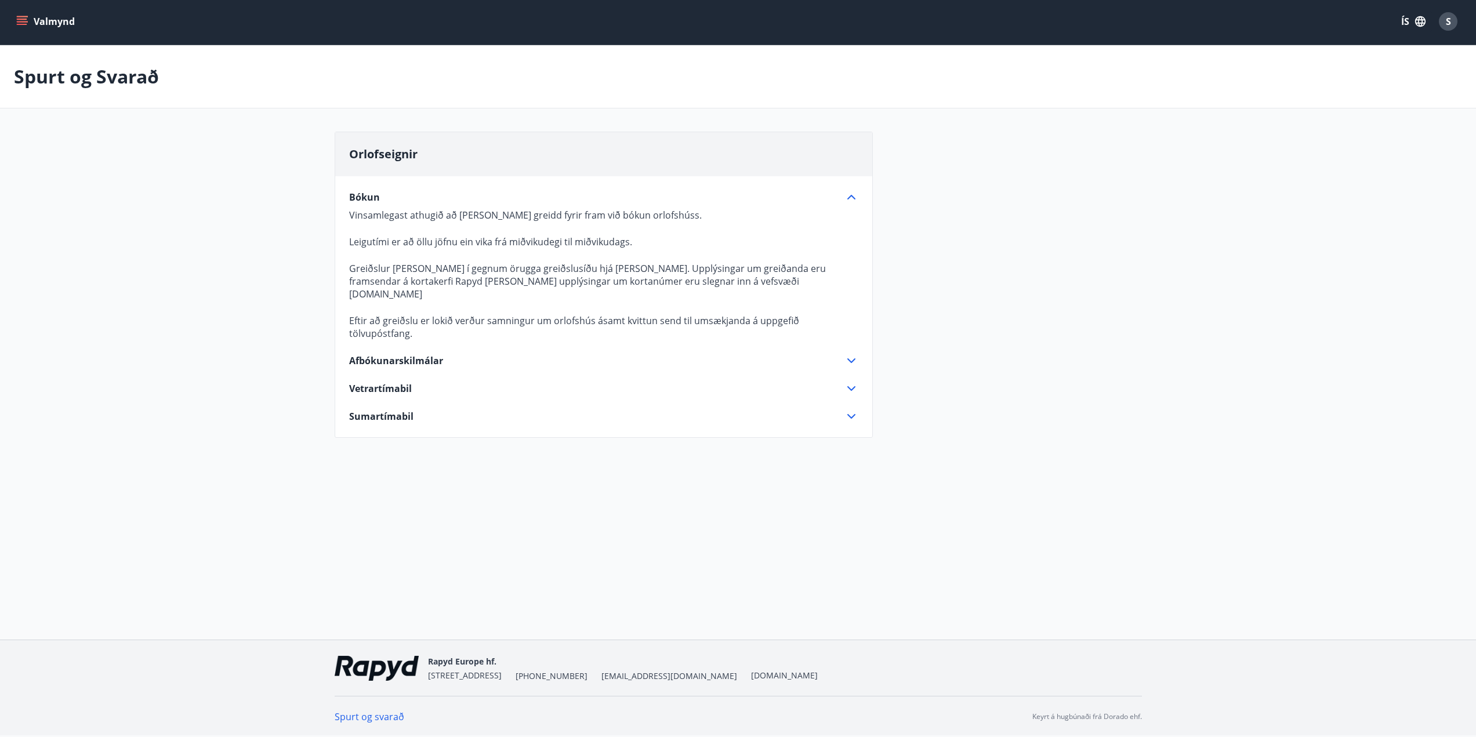
click at [398, 238] on p "Leigutími er að öllu jöfnu ein vika frá miðvikudegi til miðvikudags." at bounding box center [603, 241] width 509 height 13
click at [458, 264] on p "Greiðslur fara fram í gegnum örugga greiðslusíðu hjá Rapyd. Upplýsingar um grei…" at bounding box center [603, 281] width 509 height 38
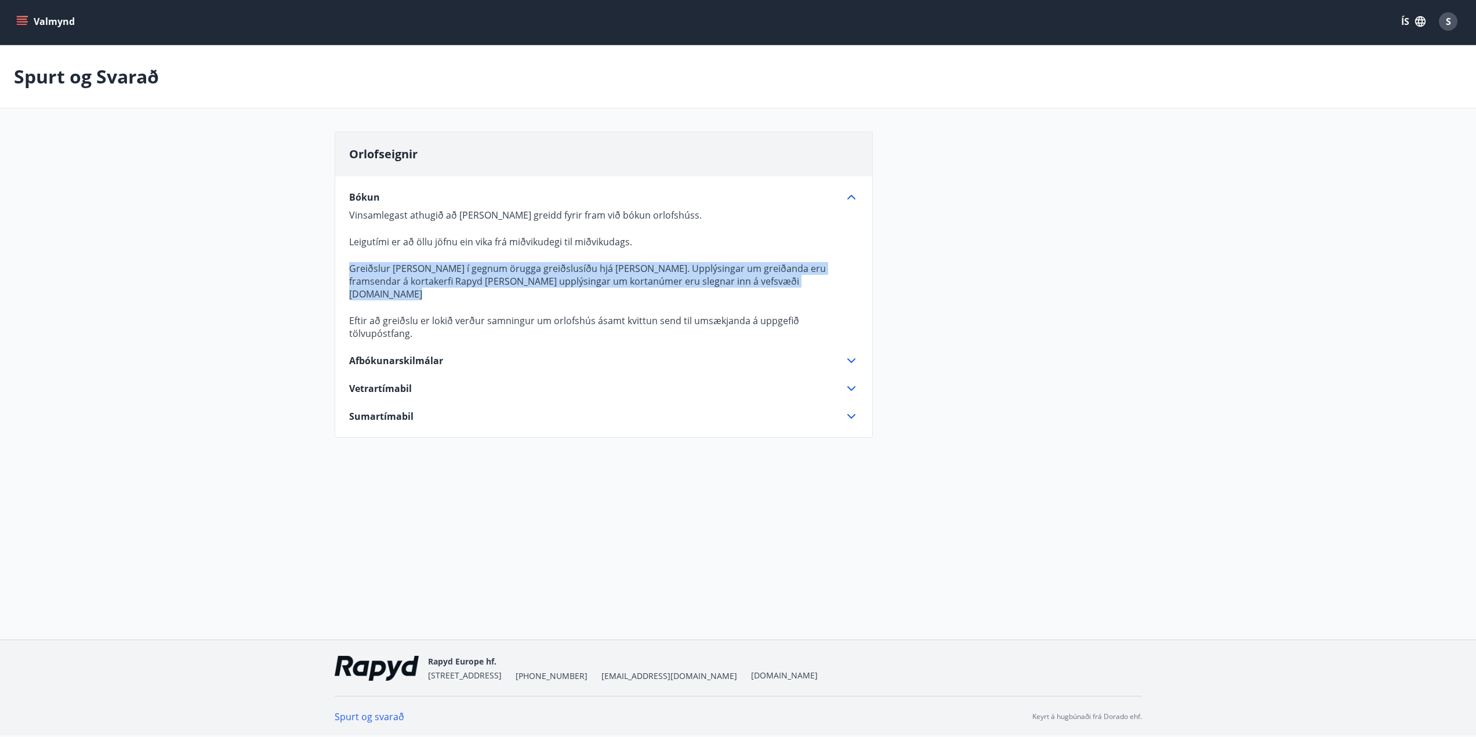
click at [458, 264] on p "Greiðslur fara fram í gegnum örugga greiðslusíðu hjá Rapyd. Upplýsingar um grei…" at bounding box center [603, 281] width 509 height 38
click at [409, 314] on p "Eftir að greiðslu er lokið verður samningur um orlofshús ásamt kvittun send til…" at bounding box center [603, 327] width 509 height 26
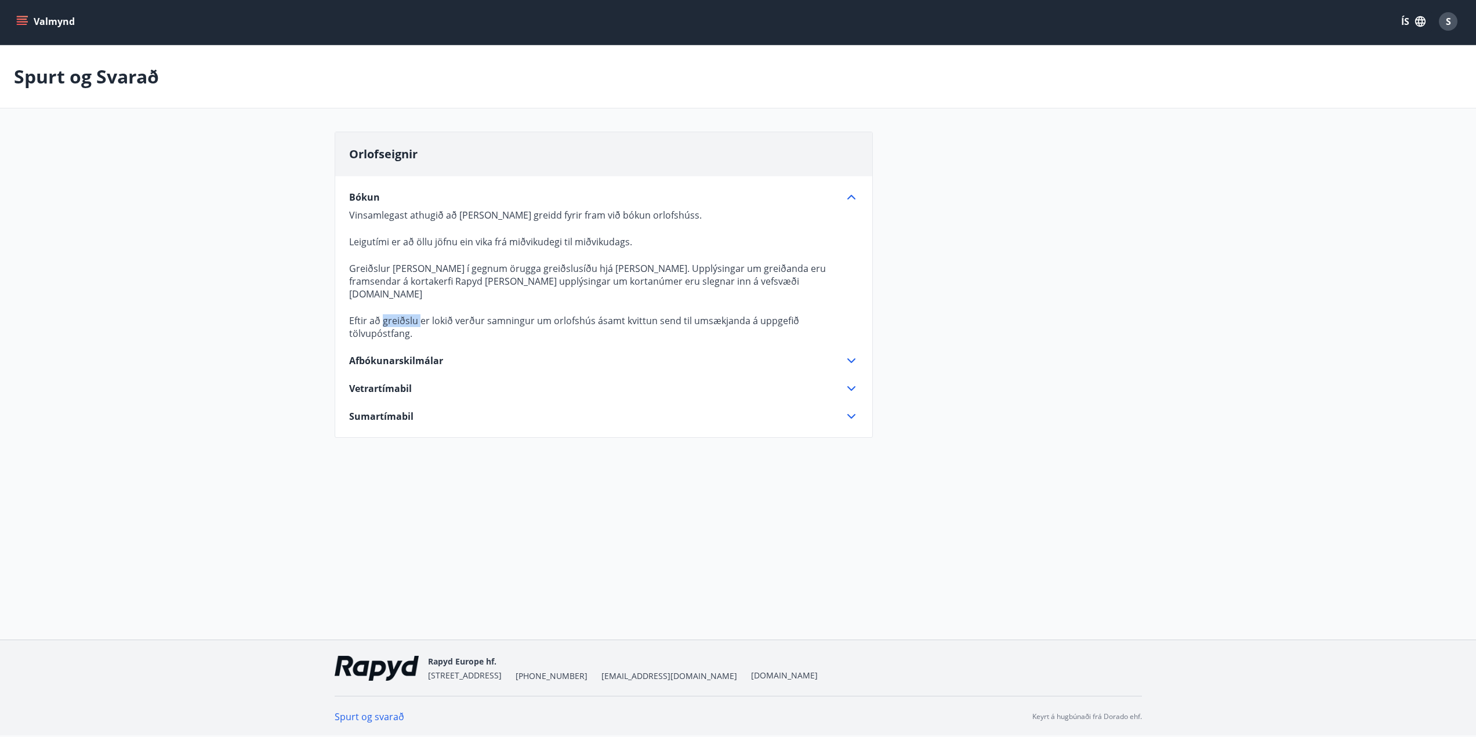
click at [409, 314] on p "Eftir að greiðslu er lokið verður samningur um orlofshús ásamt kvittun send til…" at bounding box center [603, 327] width 509 height 26
